Goal: Check status: Check status

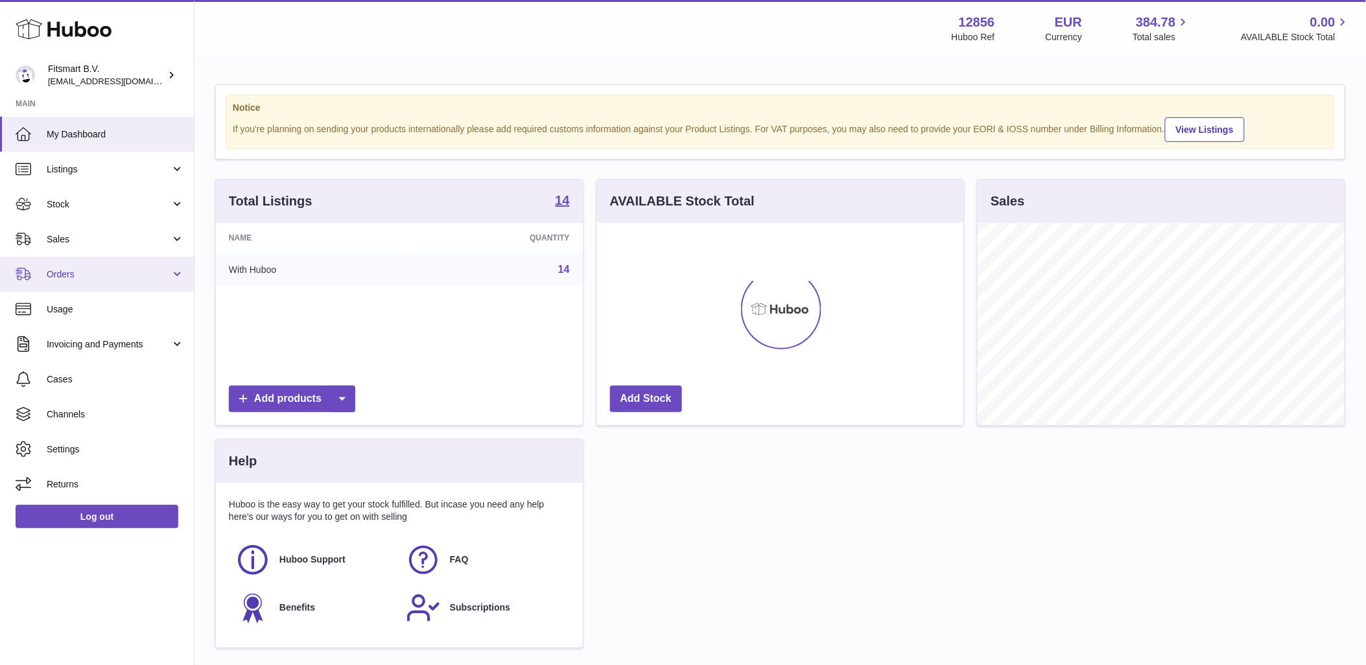
scroll to position [202, 366]
click at [75, 235] on span "Sales" at bounding box center [109, 239] width 124 height 12
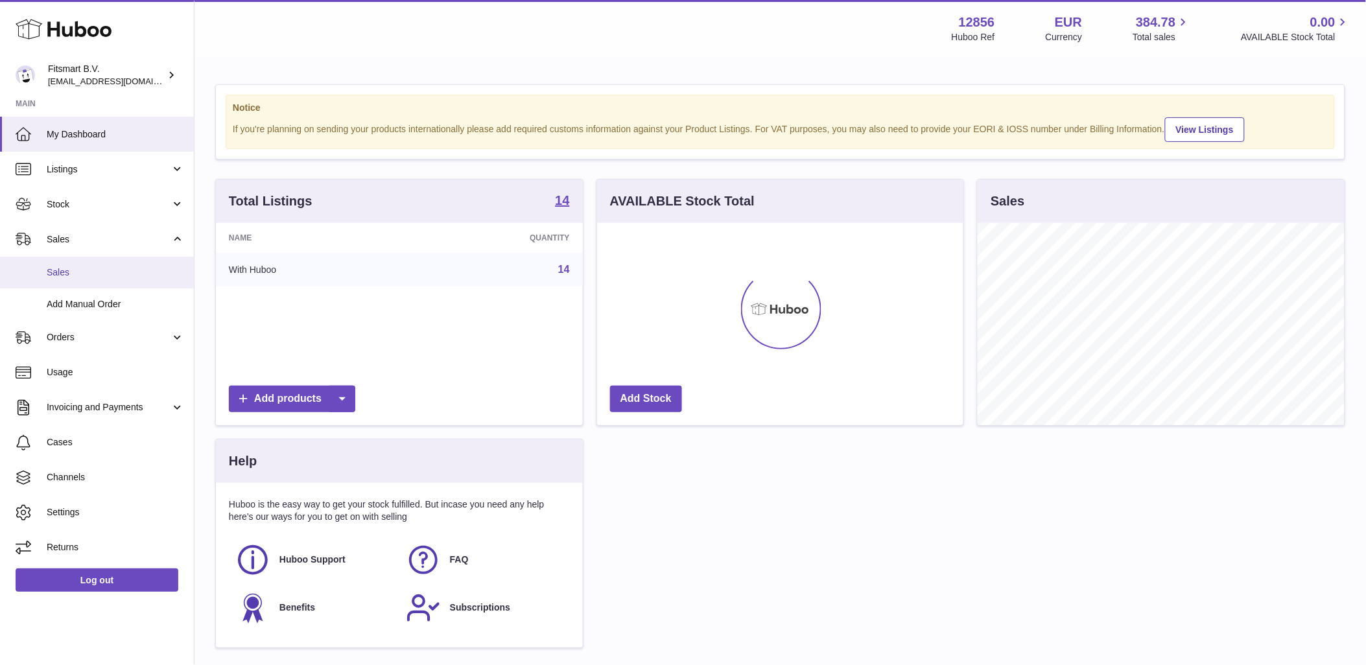
click at [91, 262] on link "Sales" at bounding box center [97, 273] width 194 height 32
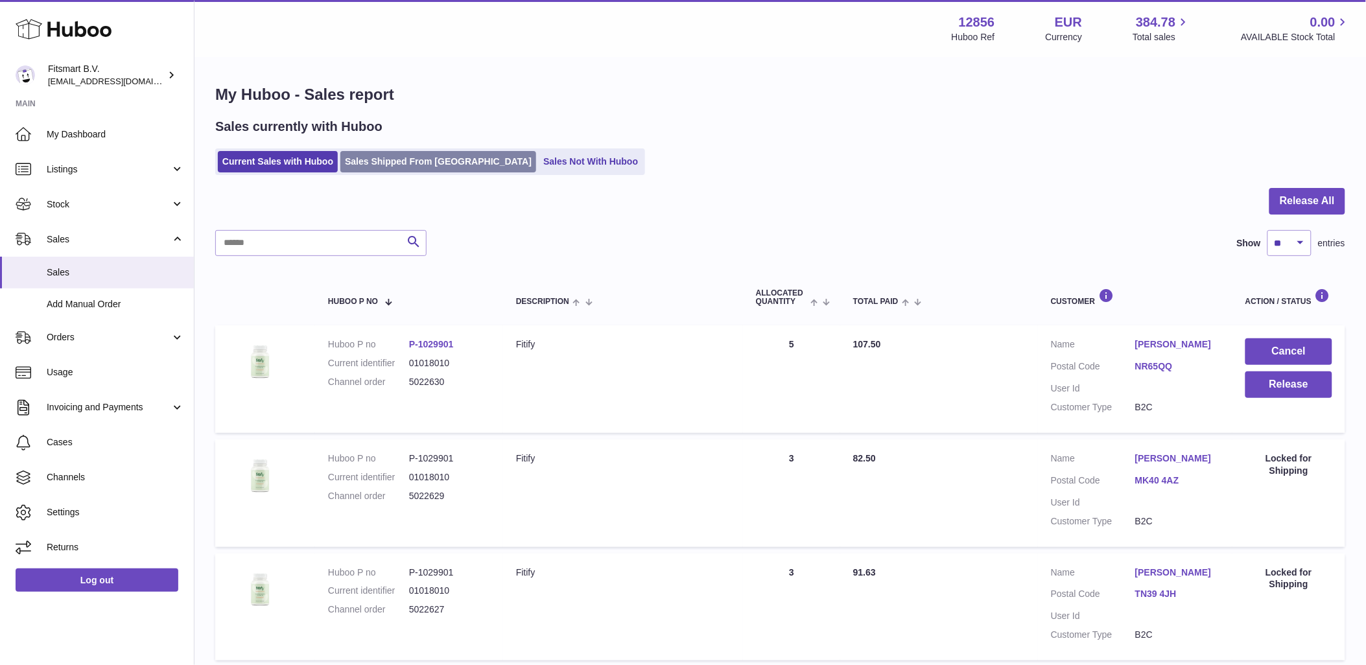
click at [402, 169] on link "Sales Shipped From [GEOGRAPHIC_DATA]" at bounding box center [438, 161] width 196 height 21
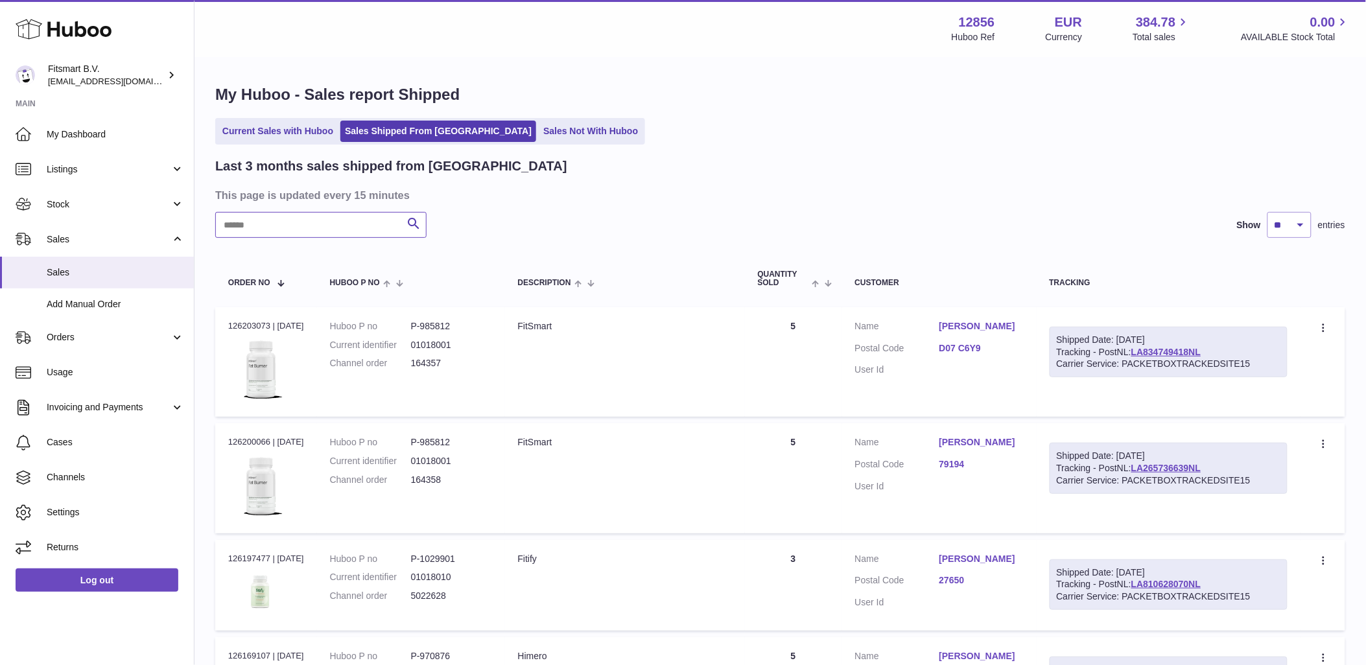
click at [320, 233] on input "text" at bounding box center [320, 225] width 211 height 26
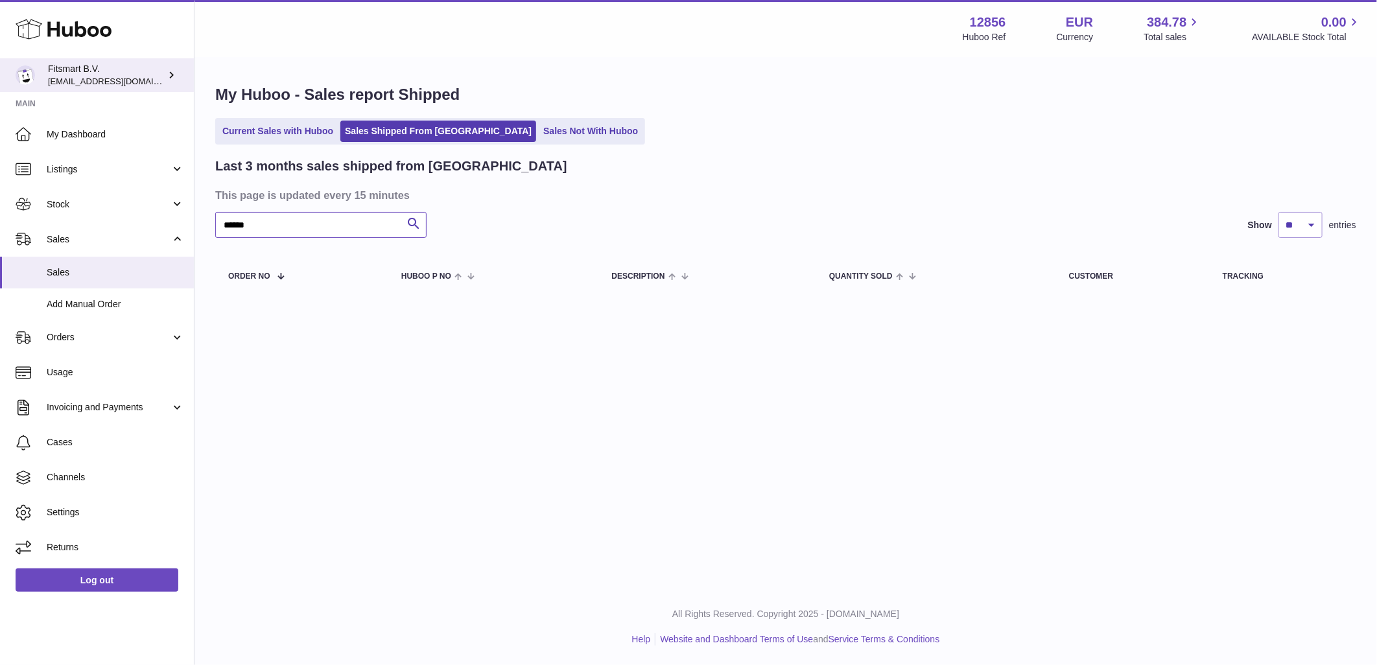
type input "******"
